Goal: Task Accomplishment & Management: Use online tool/utility

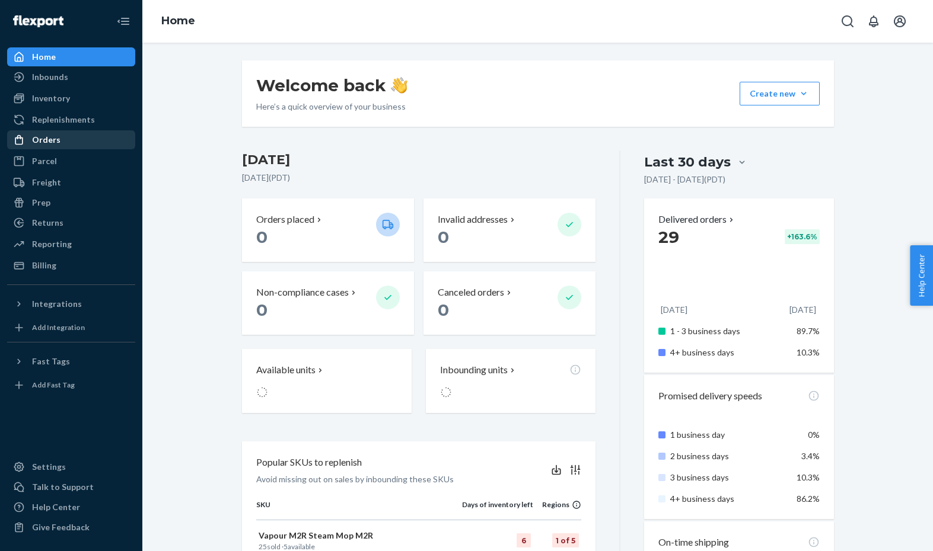
click at [46, 139] on div "Orders" at bounding box center [46, 140] width 28 height 12
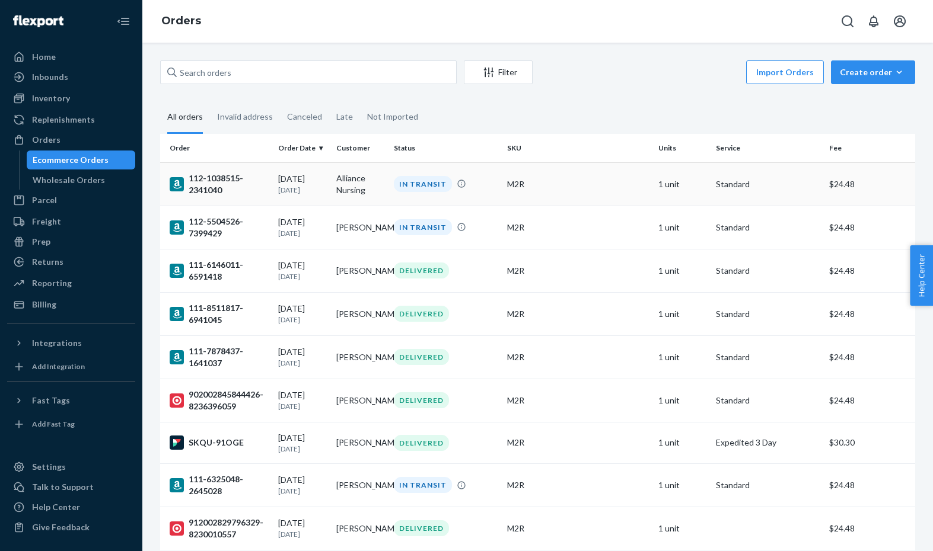
click at [217, 177] on div "112-1038515-2341040" at bounding box center [219, 185] width 99 height 24
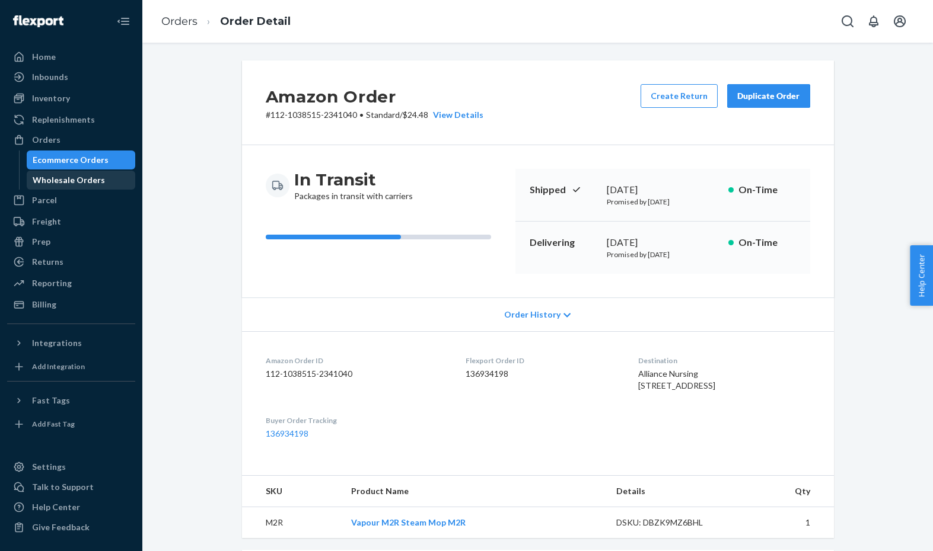
click at [77, 177] on div "Wholesale Orders" at bounding box center [69, 180] width 72 height 12
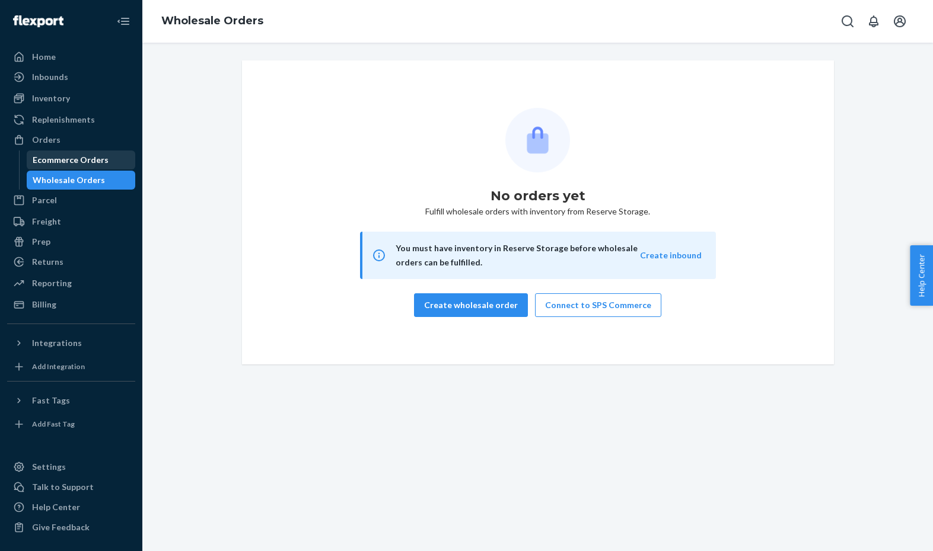
click at [79, 155] on div "Ecommerce Orders" at bounding box center [71, 160] width 76 height 12
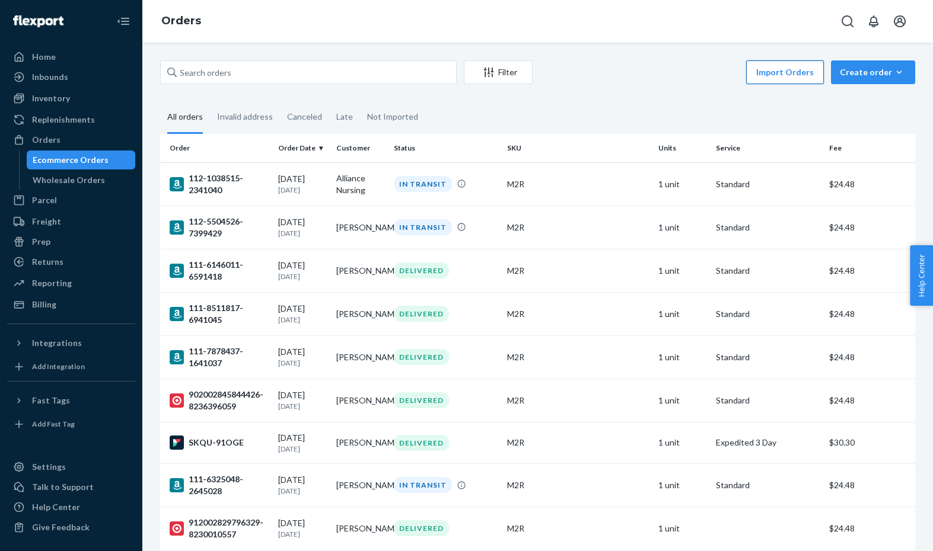
click at [795, 68] on button "Import Orders" at bounding box center [785, 72] width 78 height 24
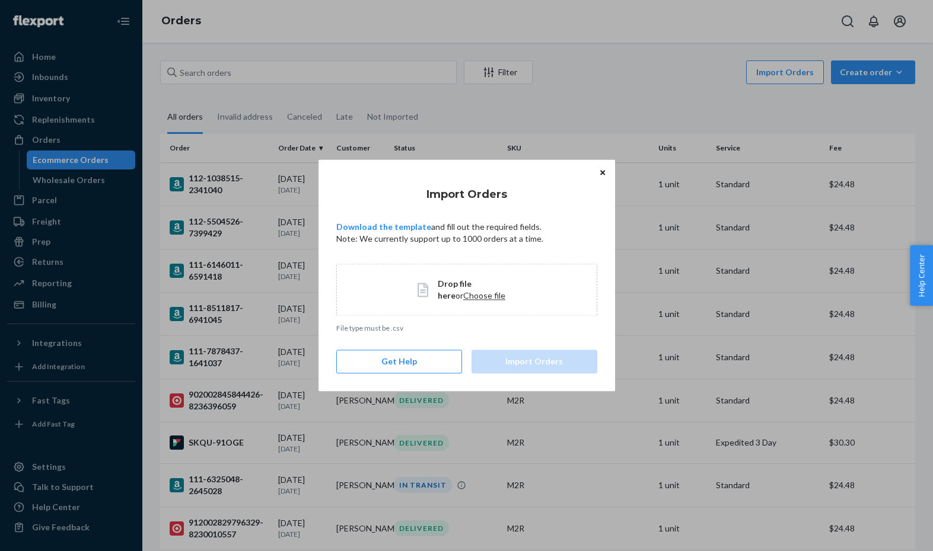
click at [601, 171] on icon "Close" at bounding box center [602, 172] width 5 height 5
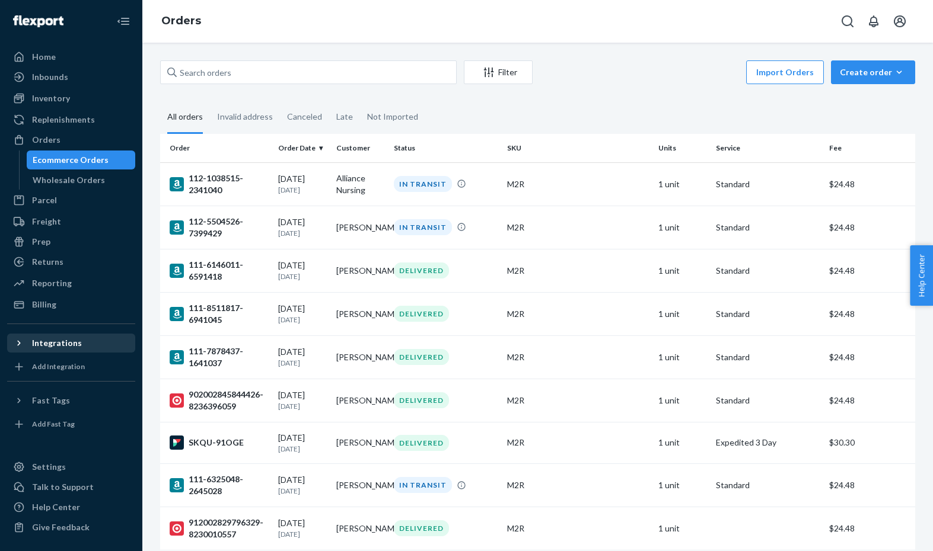
click at [51, 342] on div "Integrations" at bounding box center [57, 343] width 50 height 12
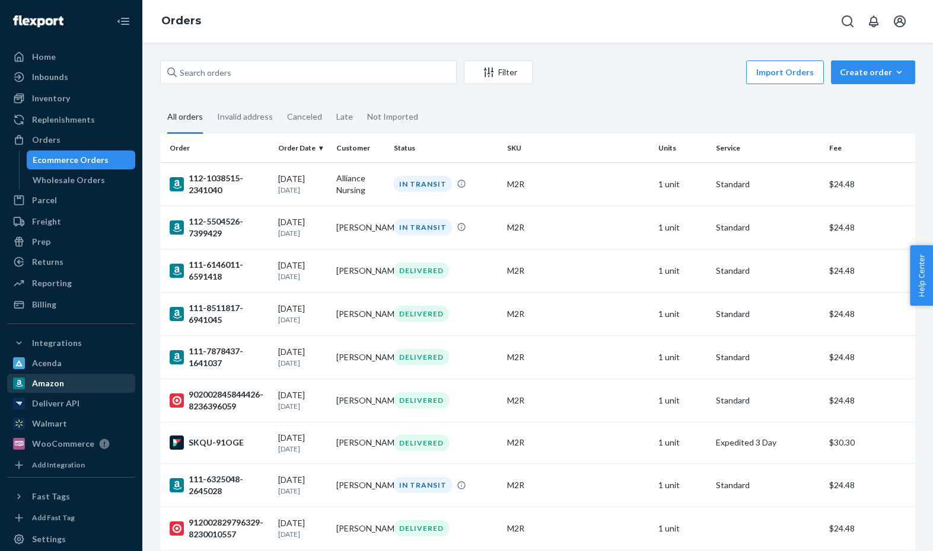
click at [48, 380] on div "Amazon" at bounding box center [48, 384] width 32 height 12
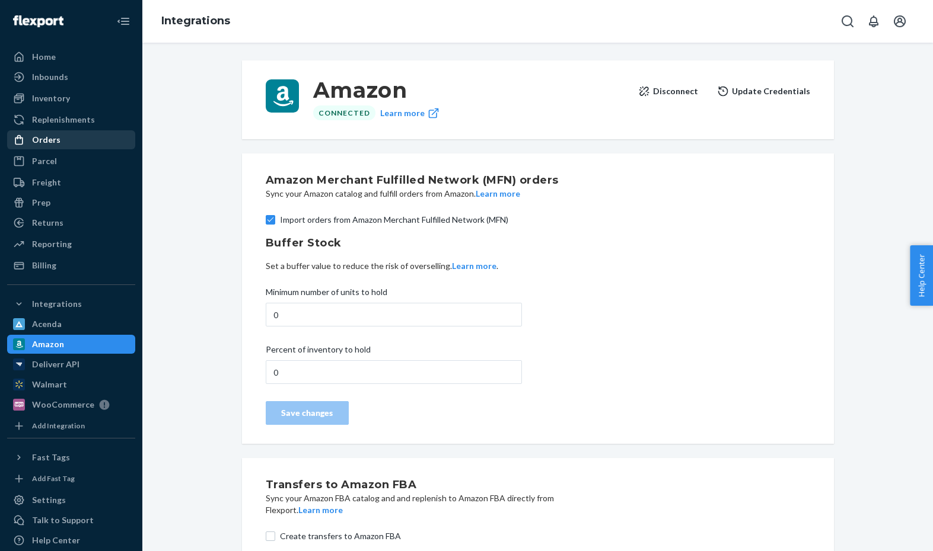
click at [55, 141] on div "Orders" at bounding box center [46, 140] width 28 height 12
